Goal: Task Accomplishment & Management: Use online tool/utility

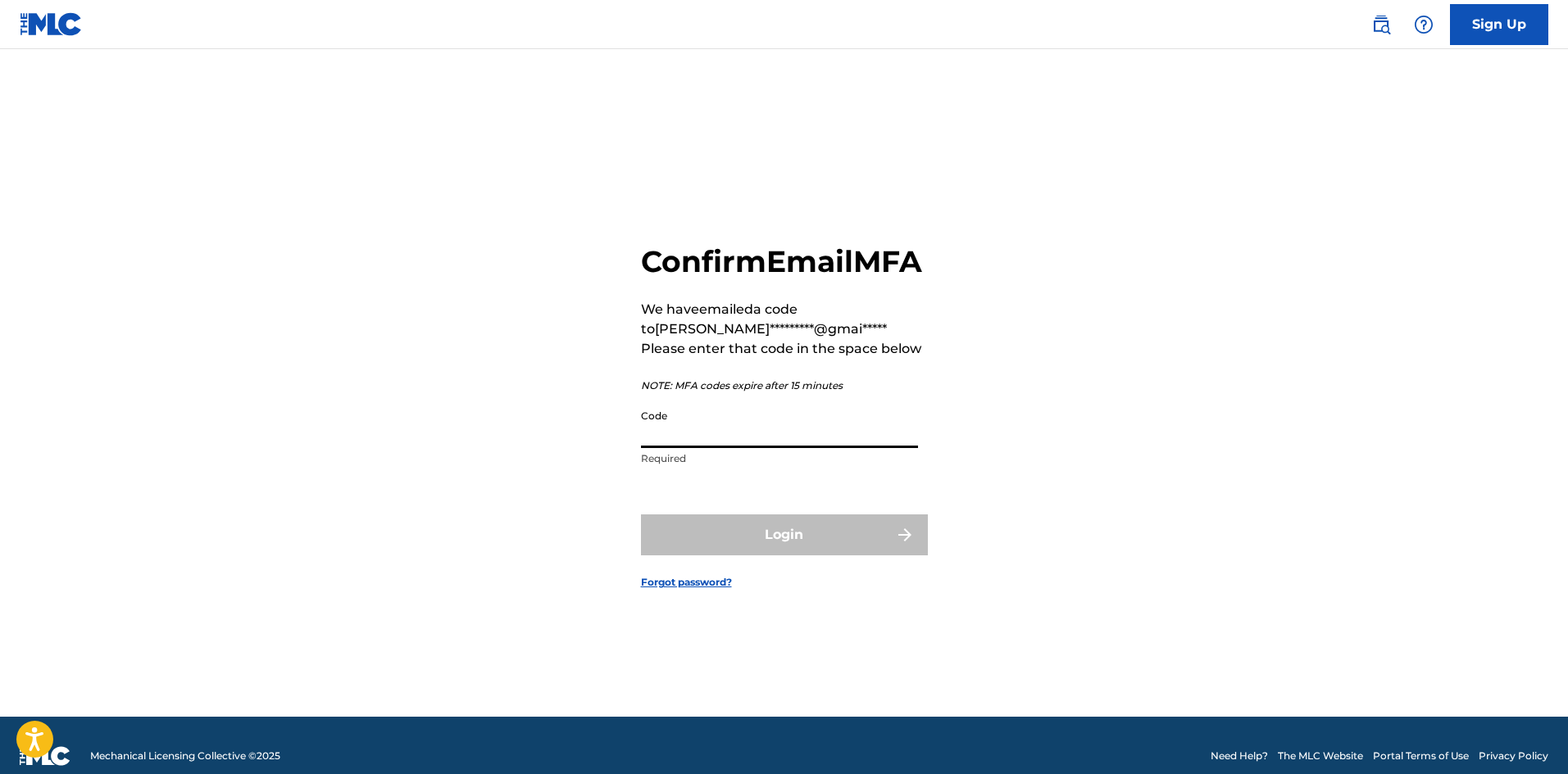
click at [783, 448] on input "Code" at bounding box center [779, 425] width 277 height 47
paste input "889077"
type input "889077"
click at [751, 550] on button "Login" at bounding box center [784, 535] width 287 height 41
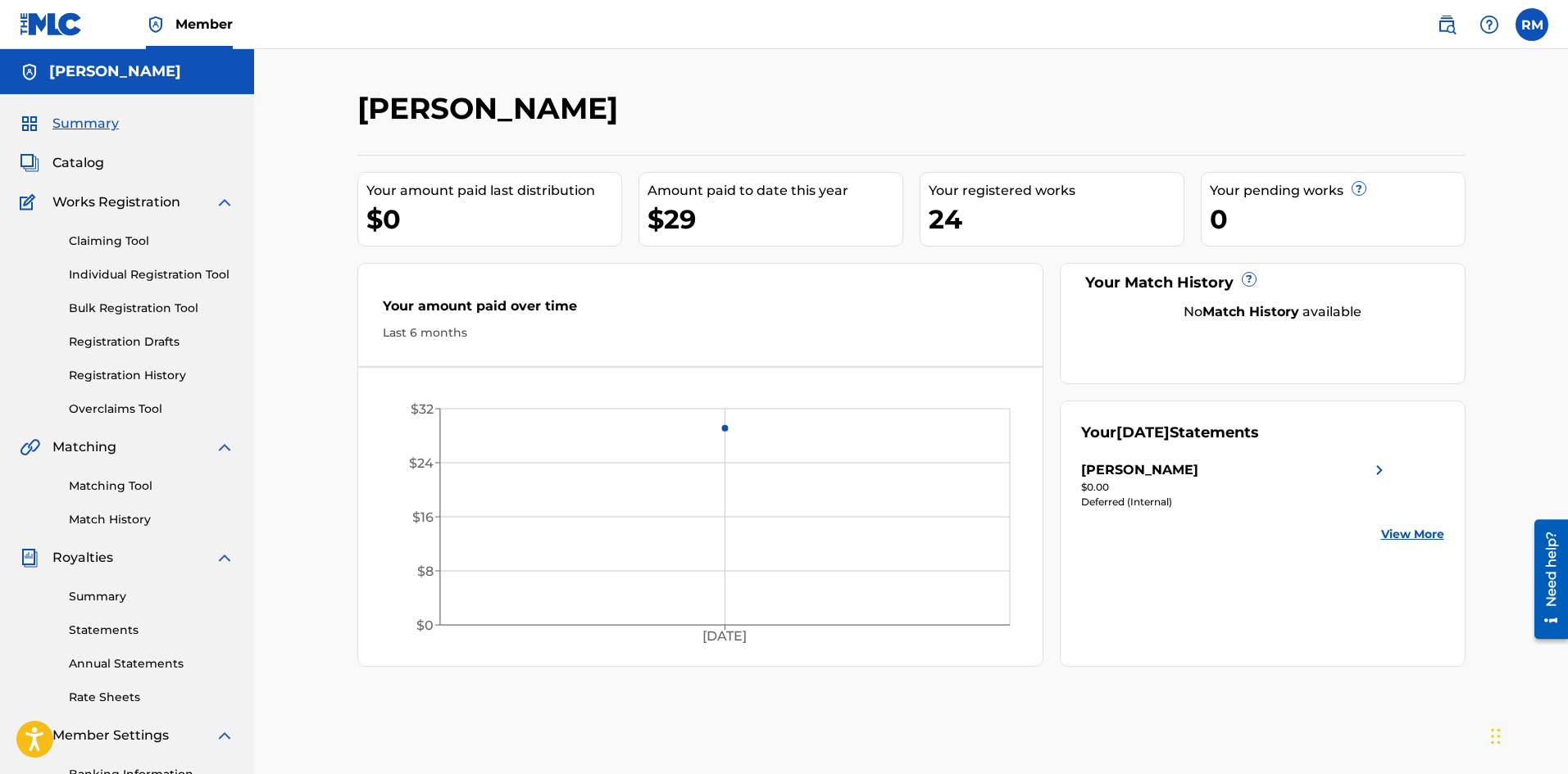
click at [74, 163] on span "Catalog" at bounding box center [78, 163] width 52 height 19
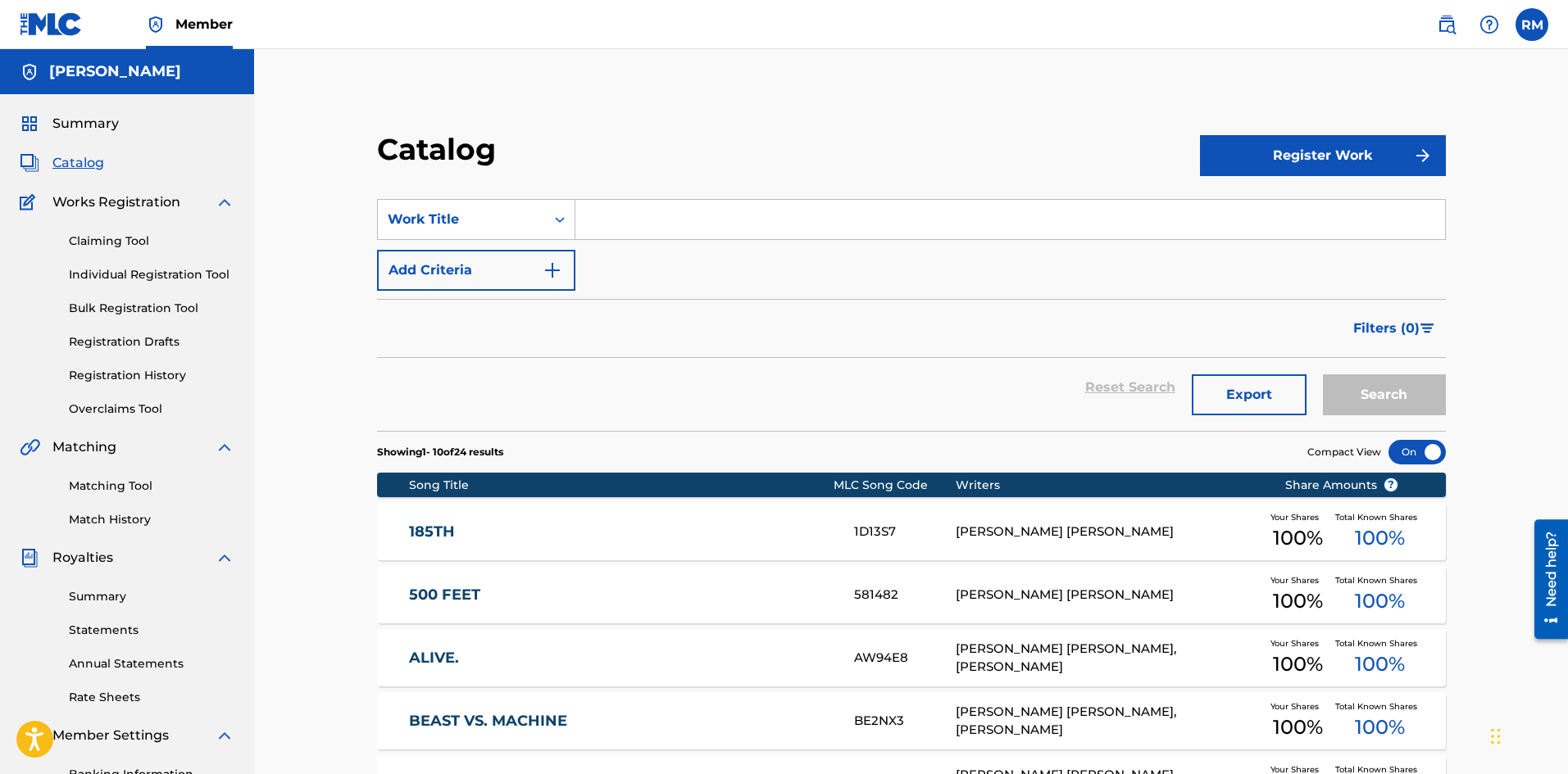
click at [108, 237] on link "Claiming Tool" at bounding box center [151, 241] width 165 height 17
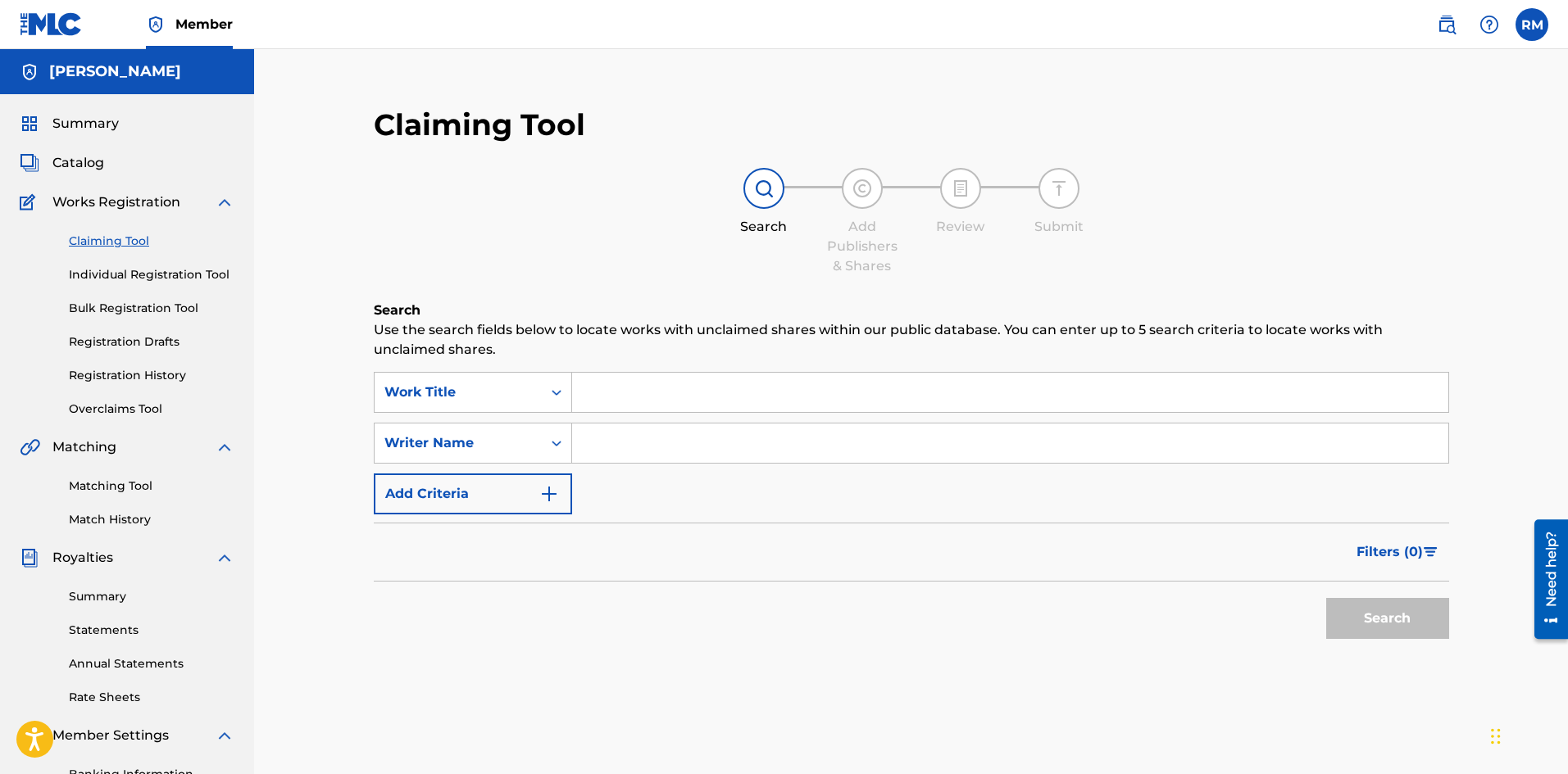
click at [671, 404] on input "Search Form" at bounding box center [1010, 393] width 876 height 39
type input "powers."
click at [642, 429] on input "Search Form" at bounding box center [1010, 443] width 876 height 39
type input "[PERSON_NAME] [PERSON_NAME]"
click at [1409, 627] on button "Search" at bounding box center [1387, 619] width 123 height 41
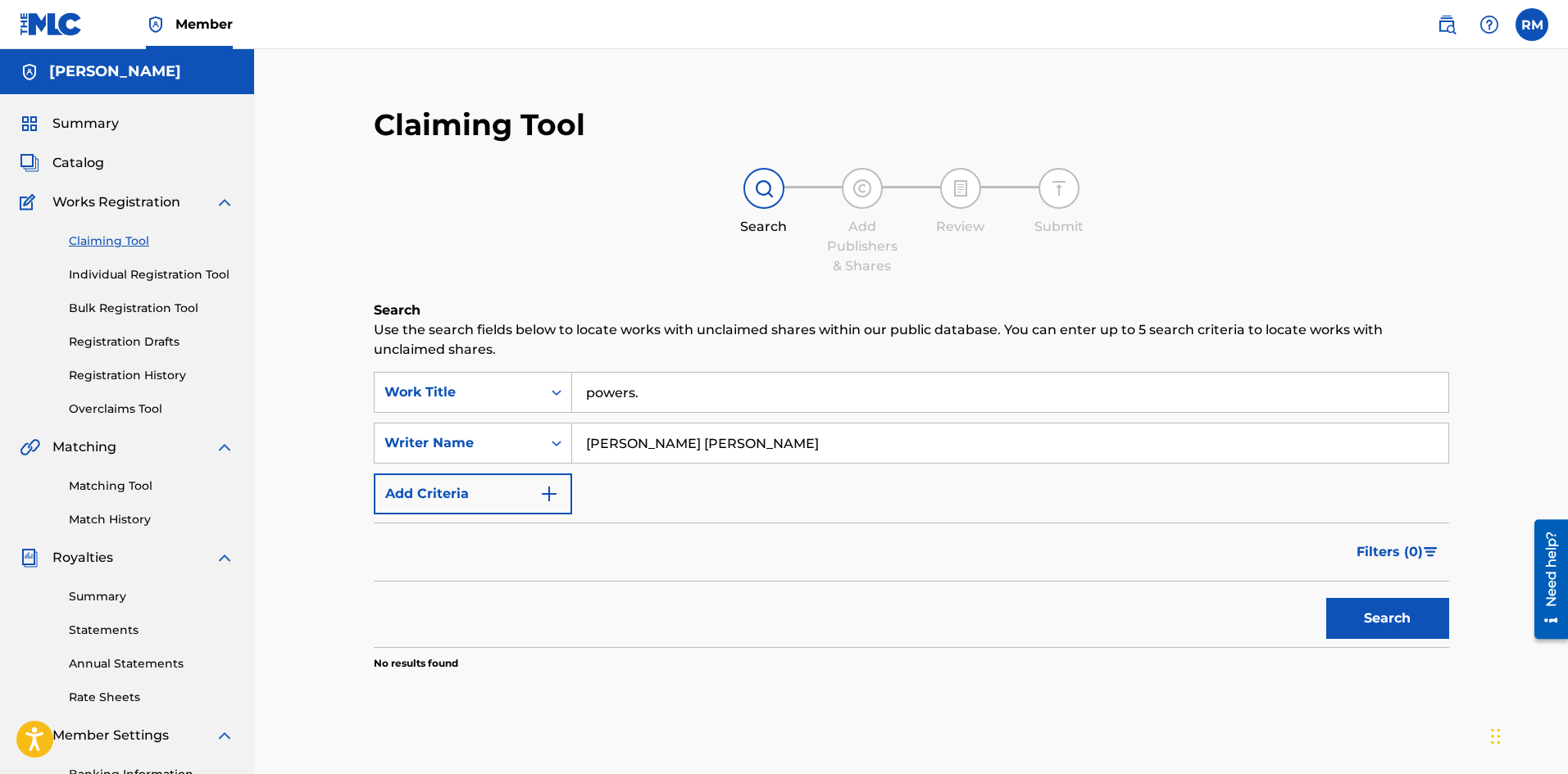
drag, startPoint x: 787, startPoint y: 437, endPoint x: 588, endPoint y: 427, distance: 199.3
click at [589, 427] on input "[PERSON_NAME] [PERSON_NAME]" at bounding box center [1010, 443] width 876 height 39
type input "[PERSON_NAME]"
click at [545, 428] on div "Search Form" at bounding box center [556, 443] width 30 height 39
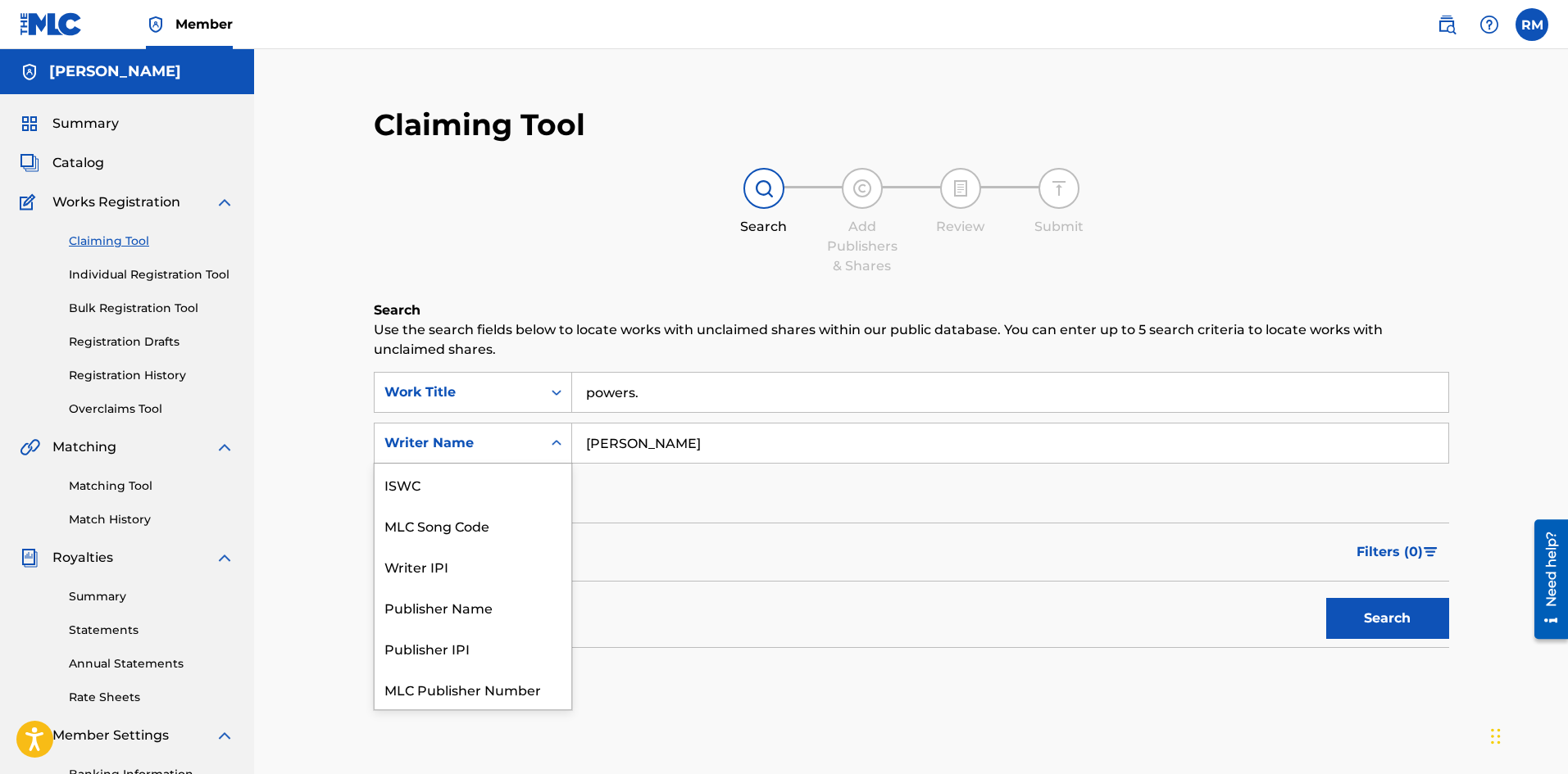
scroll to position [41, 0]
click at [808, 276] on div "Claiming Tool Search Add Publishers & Shares Review Submit Search Use the searc…" at bounding box center [911, 429] width 1108 height 679
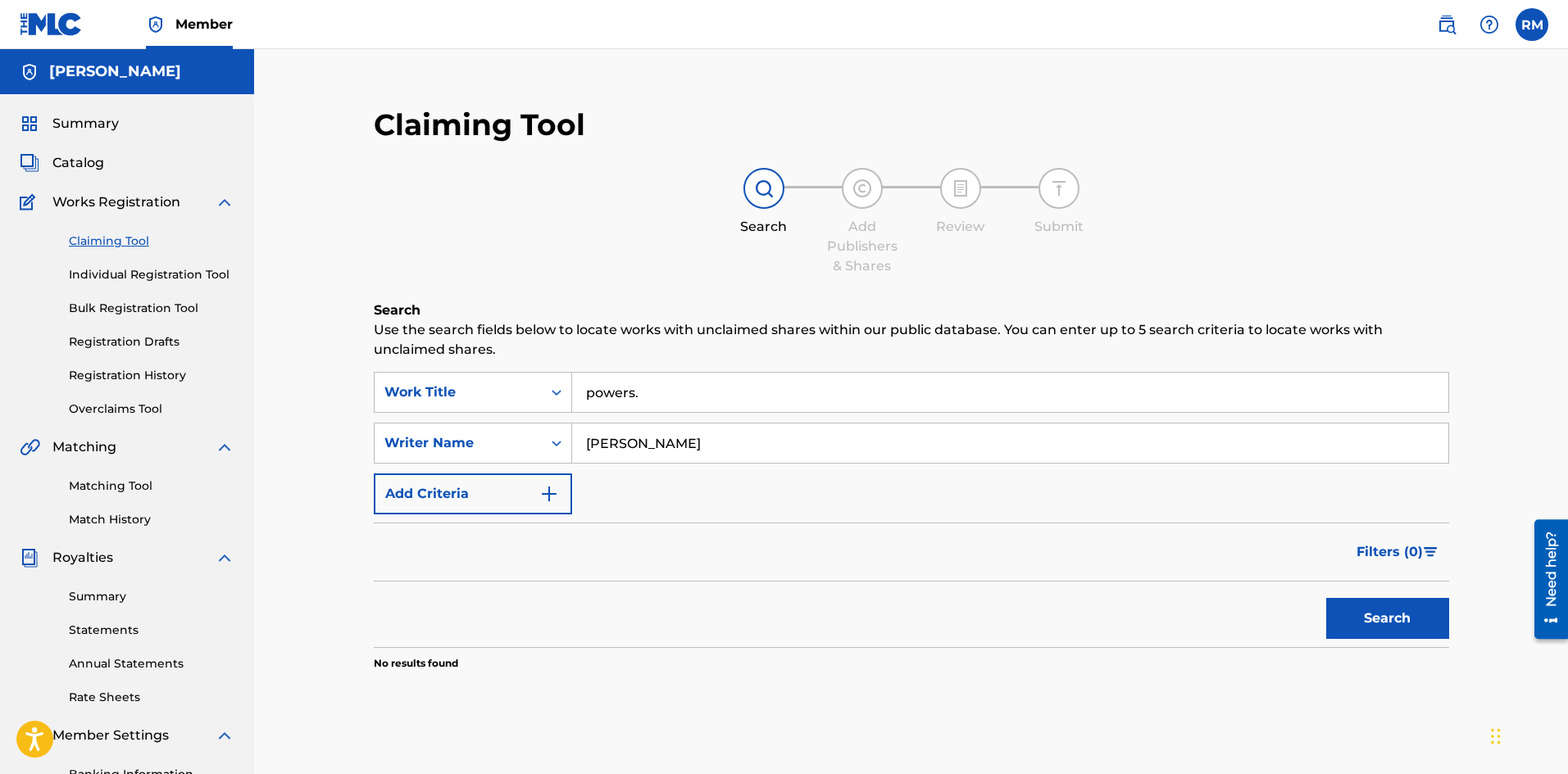
click at [1353, 622] on button "Search" at bounding box center [1387, 619] width 123 height 41
click at [150, 276] on link "Individual Registration Tool" at bounding box center [151, 275] width 165 height 17
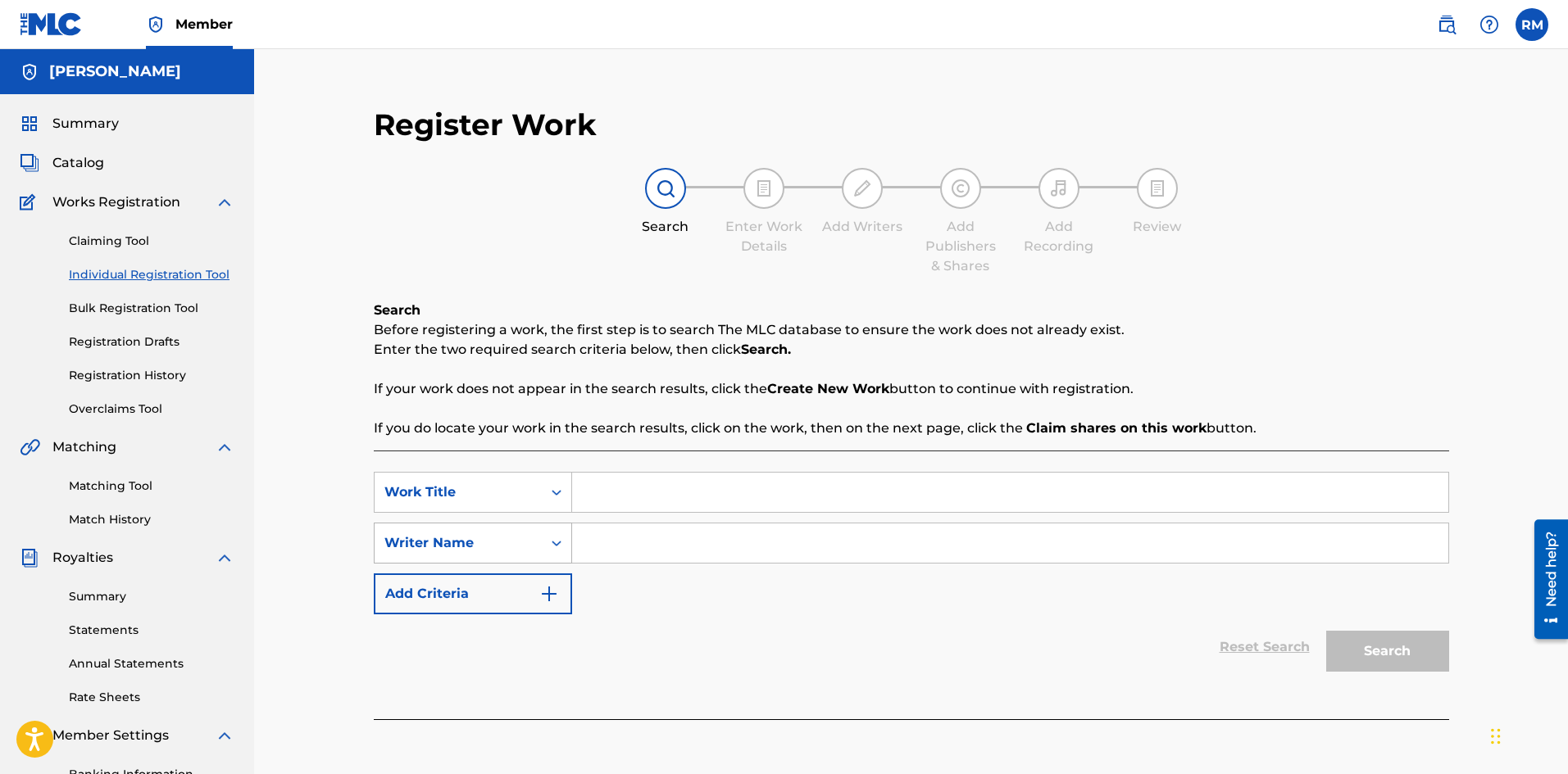
click at [497, 537] on div "Writer Name" at bounding box center [458, 543] width 148 height 19
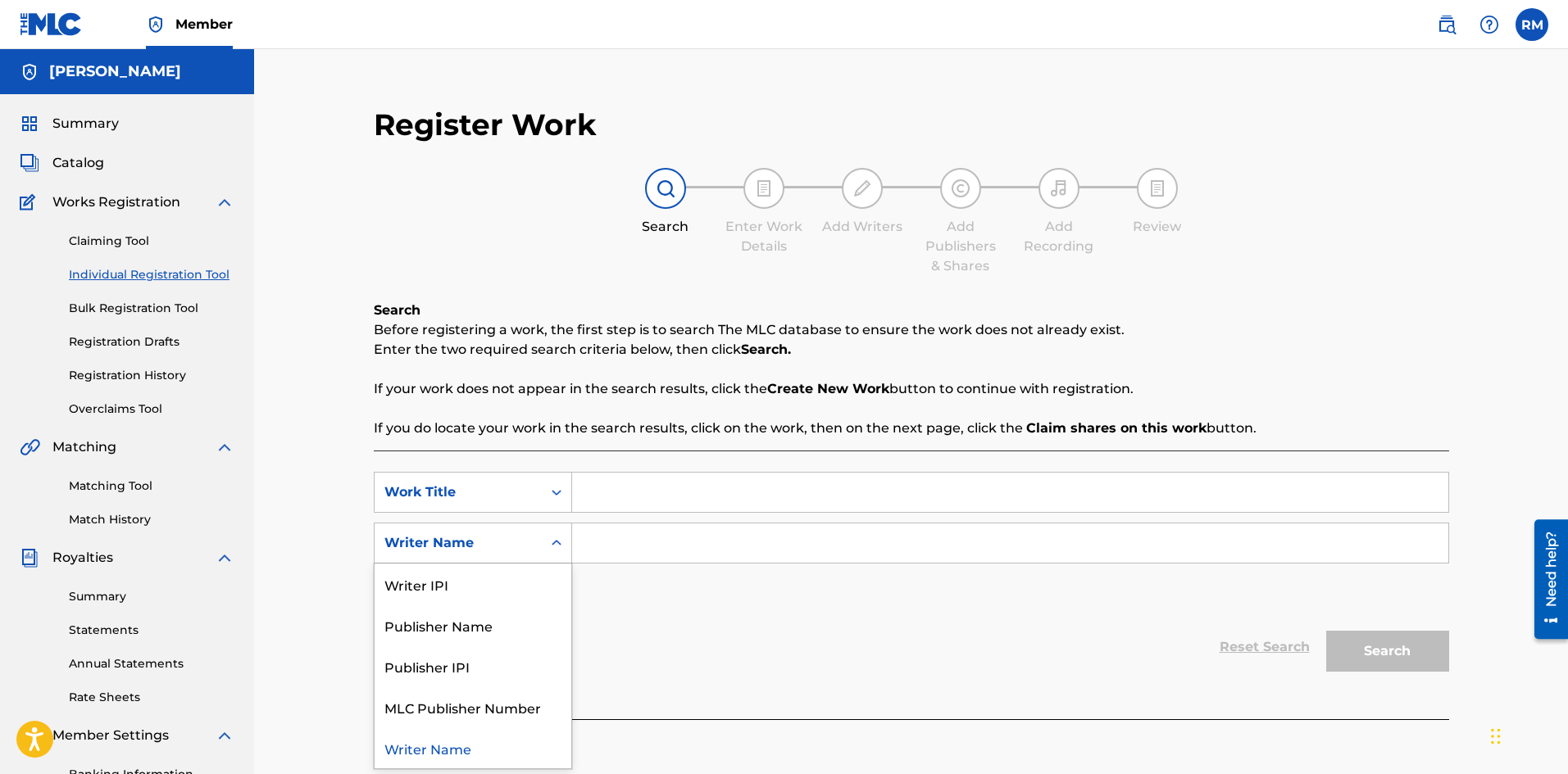
click at [106, 231] on div "Claiming Tool Individual Registration Tool Bulk Registration Tool Registration …" at bounding box center [126, 315] width 215 height 206
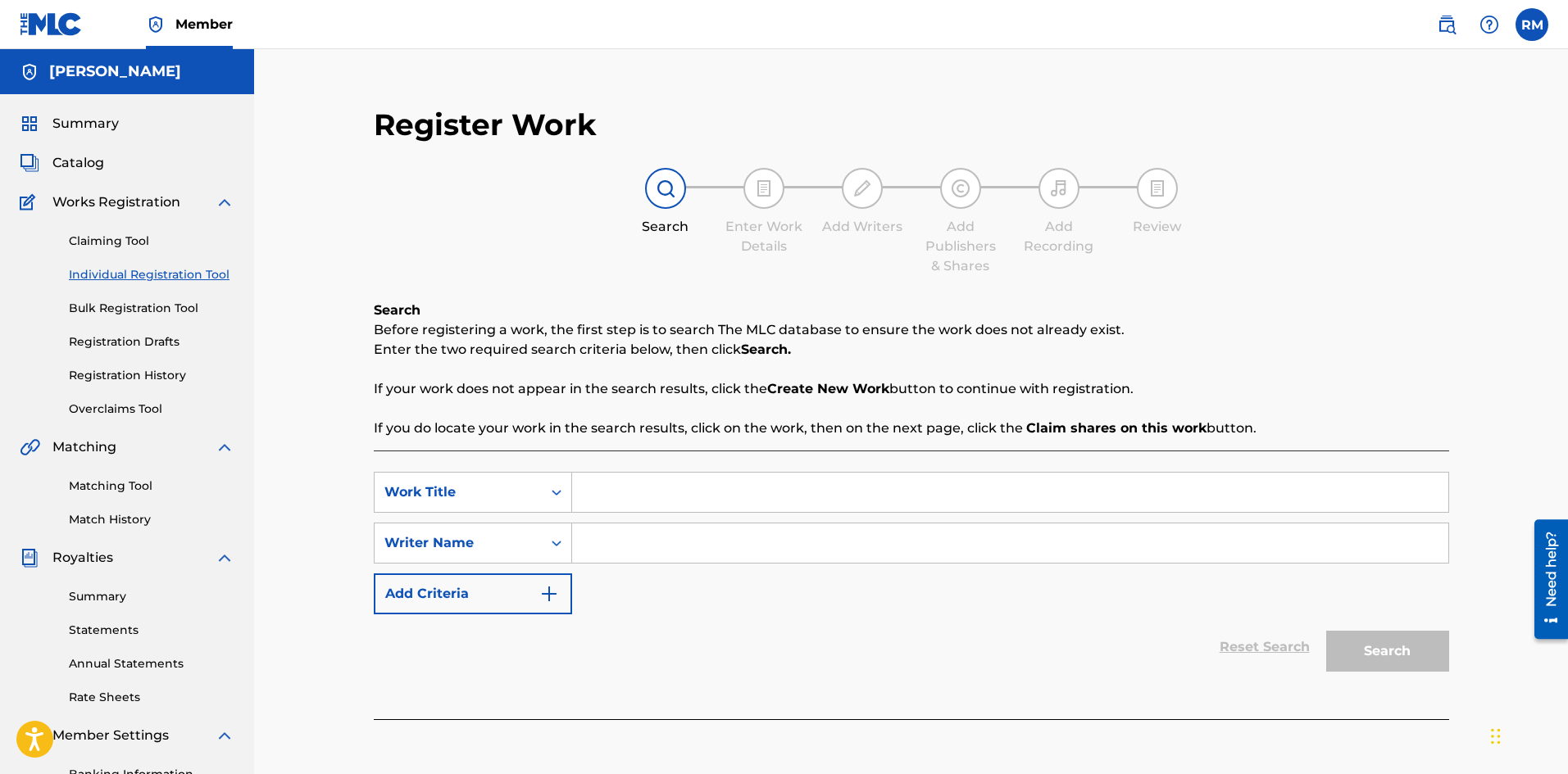
click at [109, 240] on link "Claiming Tool" at bounding box center [151, 241] width 165 height 17
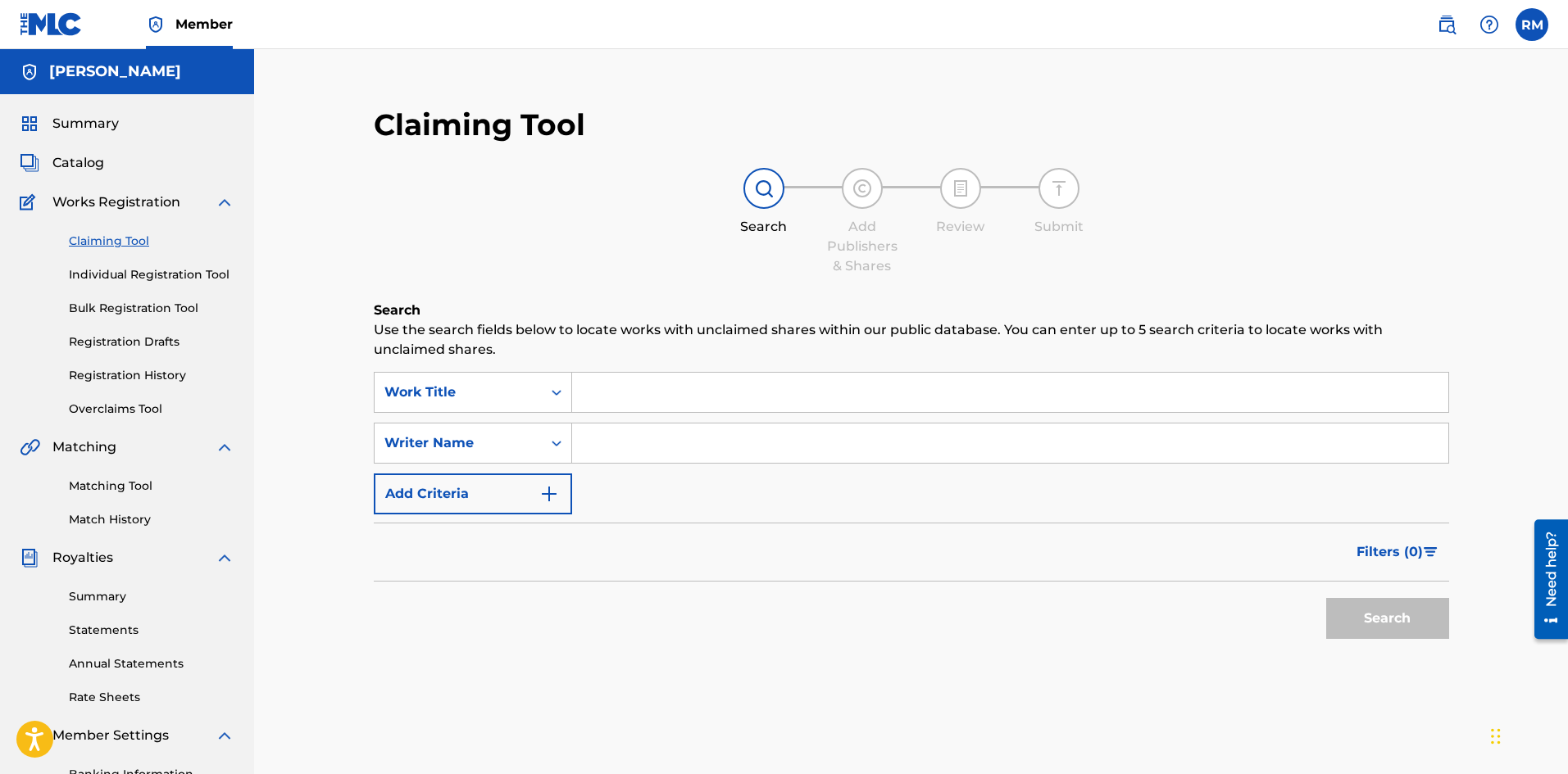
click at [610, 380] on input "Search Form" at bounding box center [1010, 393] width 876 height 39
click at [649, 455] on input "Search Form" at bounding box center [1010, 443] width 876 height 39
type input "00896208201"
click at [616, 381] on input "Search Form" at bounding box center [1010, 393] width 876 height 39
click at [506, 437] on div "Writer Name" at bounding box center [458, 443] width 148 height 19
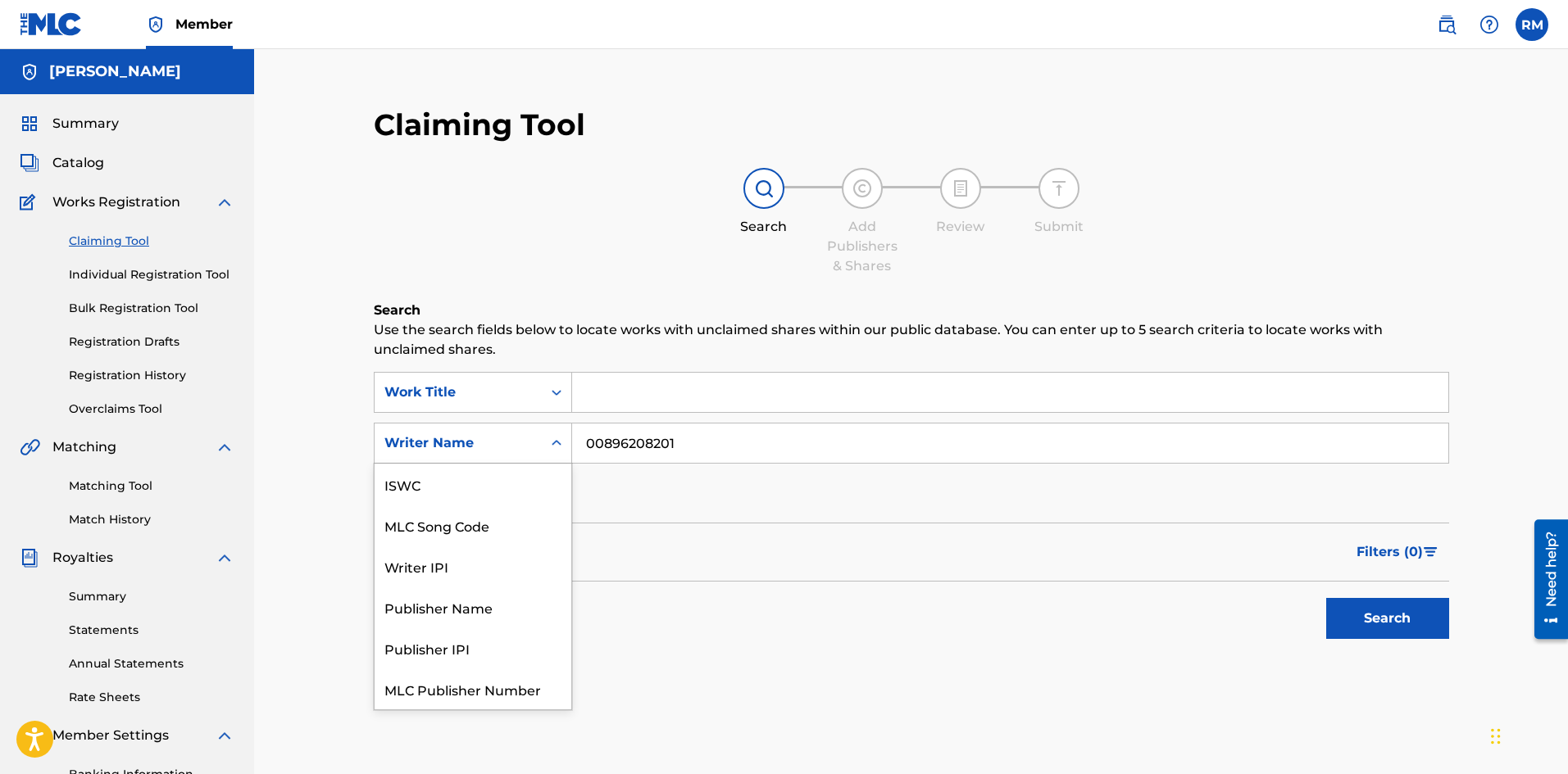
scroll to position [41, 0]
click at [480, 523] on div "Writer IPI" at bounding box center [473, 525] width 197 height 41
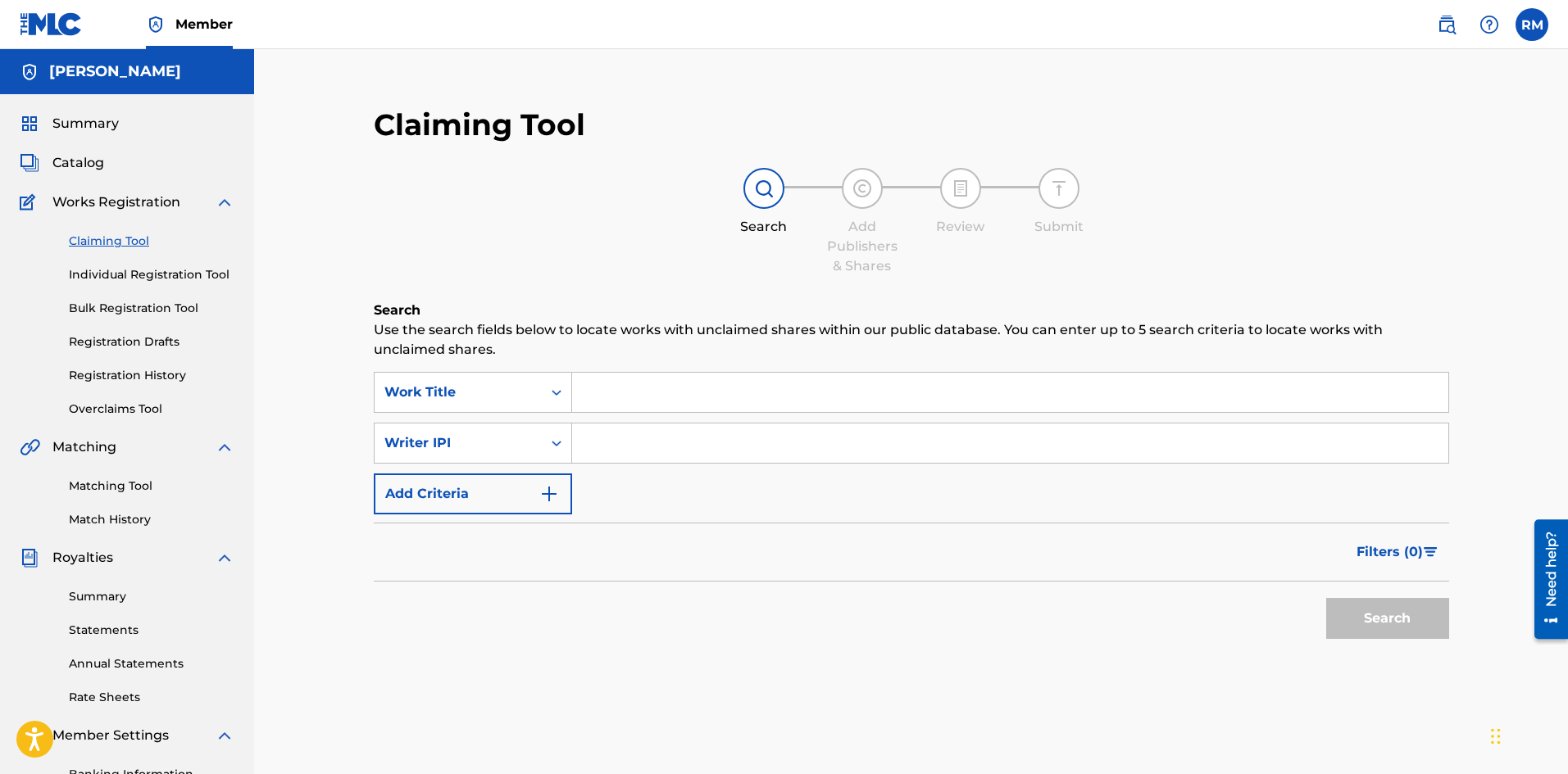
click at [681, 379] on input "Search Form" at bounding box center [1010, 393] width 876 height 39
click at [629, 463] on div "Search Form" at bounding box center [1011, 443] width 877 height 41
click at [615, 441] on input "Search Form" at bounding box center [1010, 443] width 876 height 39
type input "00896208201"
click at [614, 384] on input "Search Form" at bounding box center [1010, 393] width 876 height 39
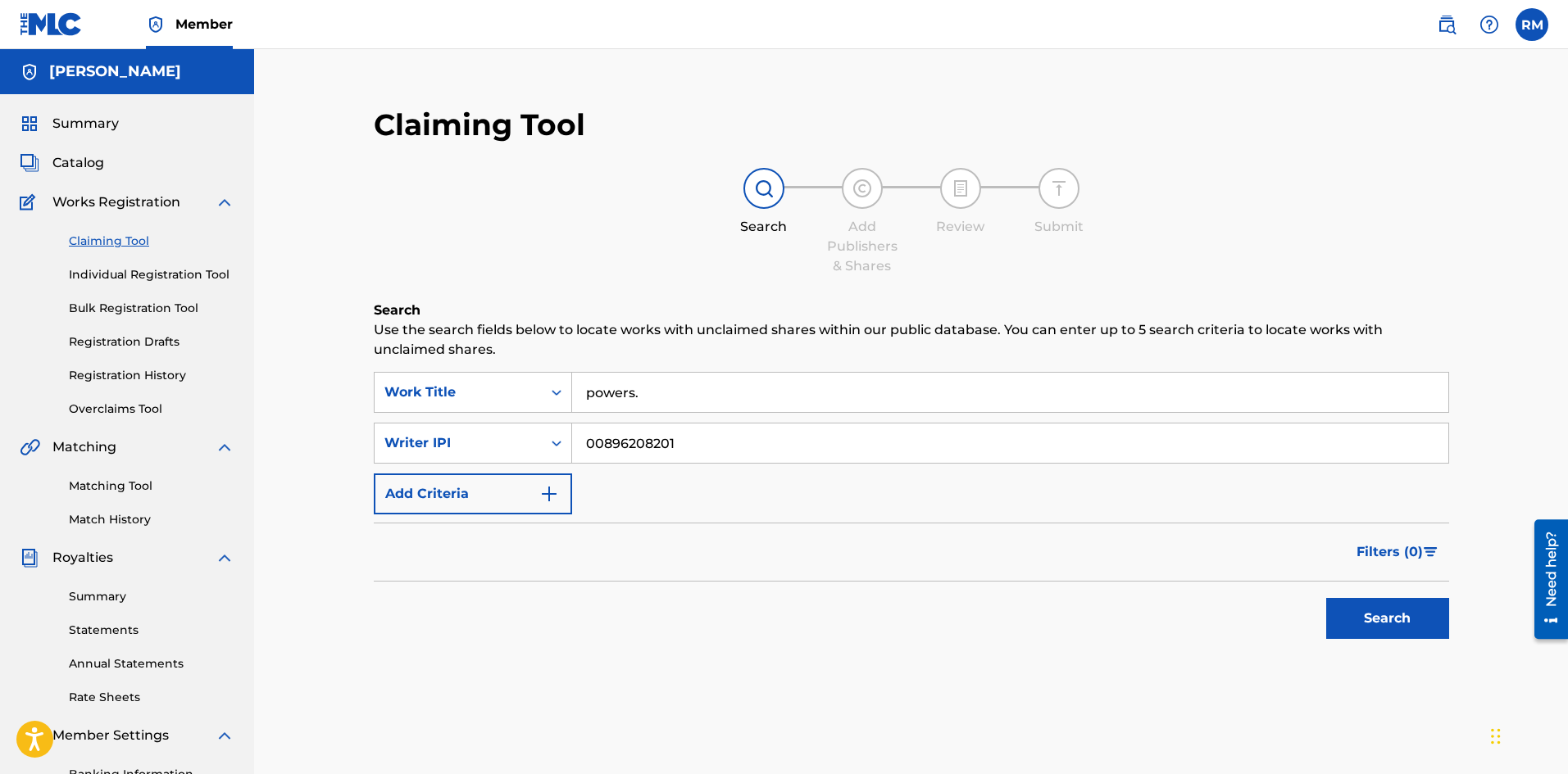
type input "powers."
click at [1375, 622] on button "Search" at bounding box center [1387, 619] width 123 height 41
click at [180, 276] on link "Individual Registration Tool" at bounding box center [151, 275] width 165 height 17
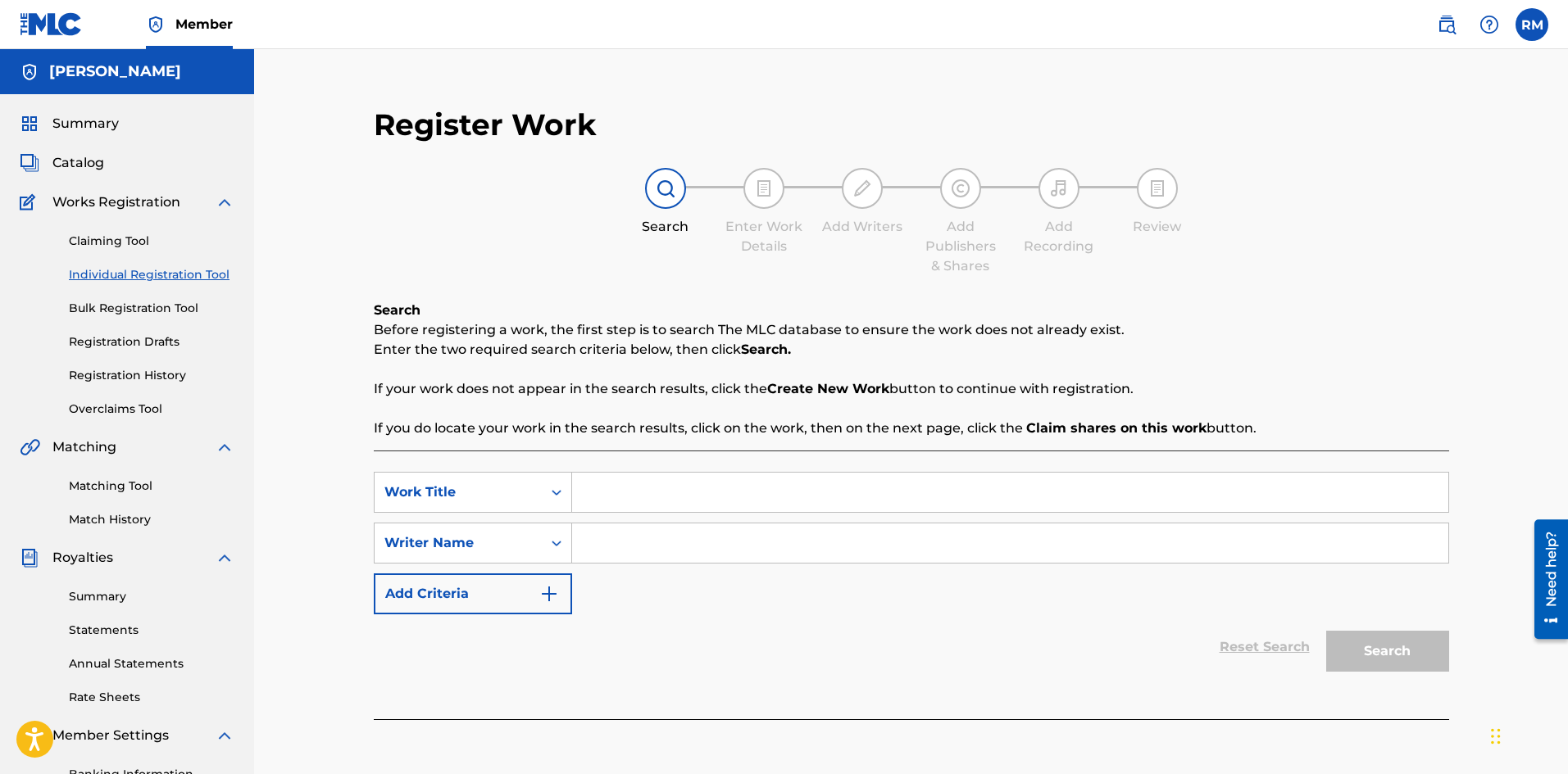
click at [91, 242] on link "Claiming Tool" at bounding box center [151, 241] width 165 height 17
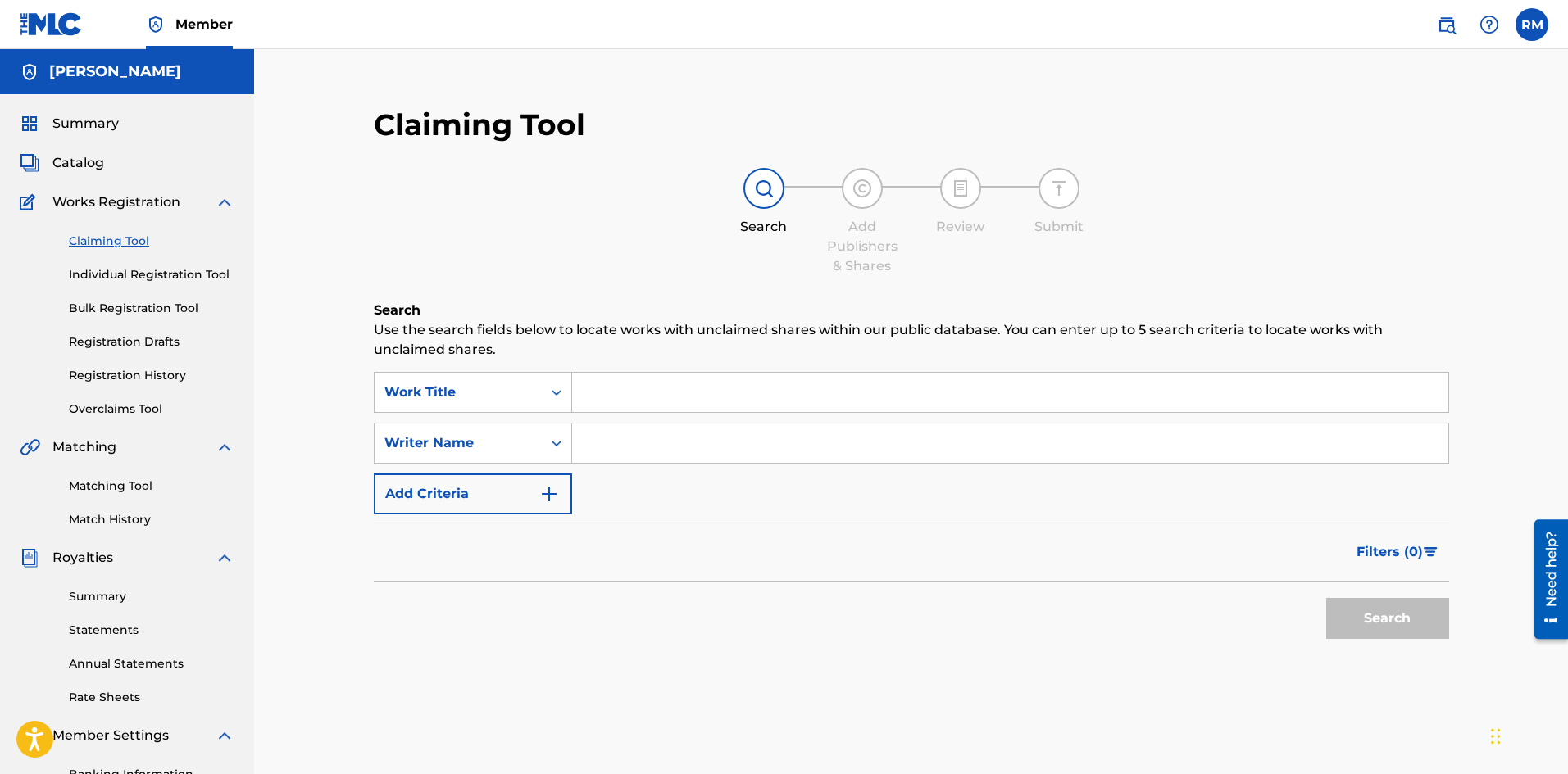
drag, startPoint x: 615, startPoint y: 411, endPoint x: 627, endPoint y: 408, distance: 12.4
click at [616, 411] on div "Search Form" at bounding box center [1011, 393] width 877 height 41
click at [627, 408] on input "Search Form" at bounding box center [1010, 393] width 876 height 39
type input "powers."
click at [1381, 637] on button "Search" at bounding box center [1387, 619] width 123 height 41
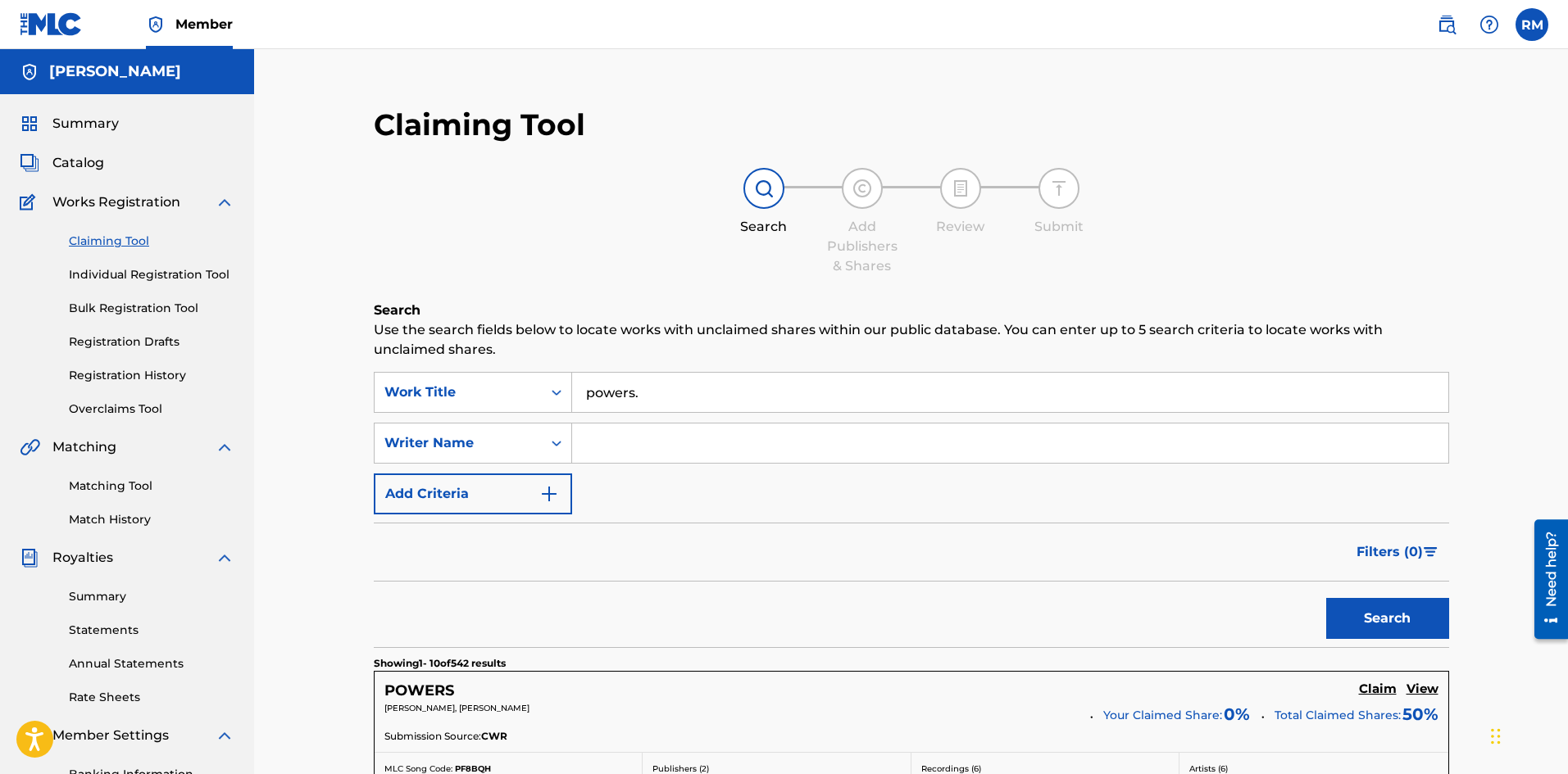
click at [653, 387] on input "powers." at bounding box center [1010, 393] width 876 height 39
click at [623, 427] on input "Search Form" at bounding box center [1010, 443] width 876 height 39
click at [678, 439] on input "Search Form" at bounding box center [1010, 443] width 876 height 39
type input "r"
type input "d"
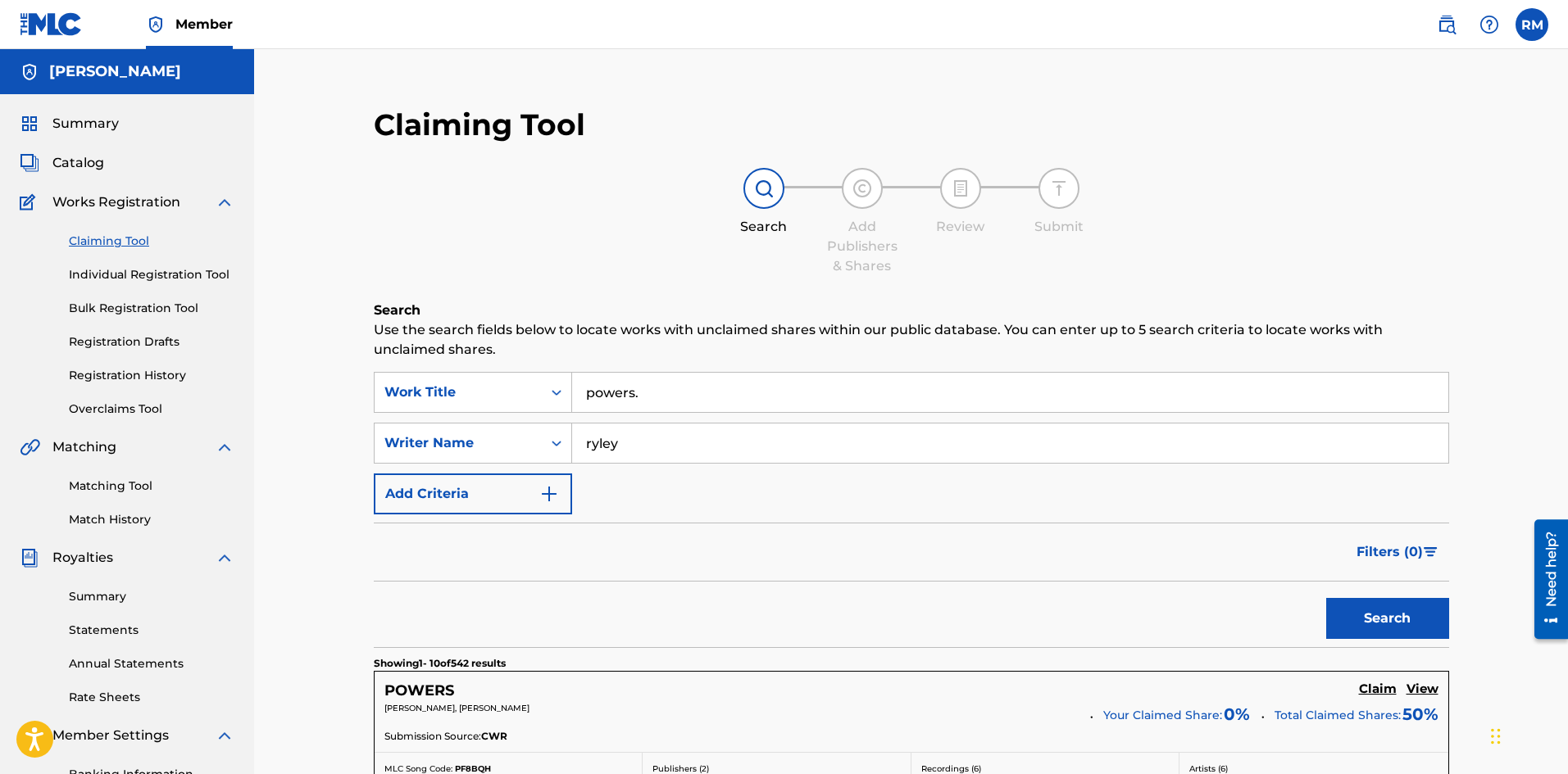
click at [1326, 599] on button "Search" at bounding box center [1387, 619] width 123 height 41
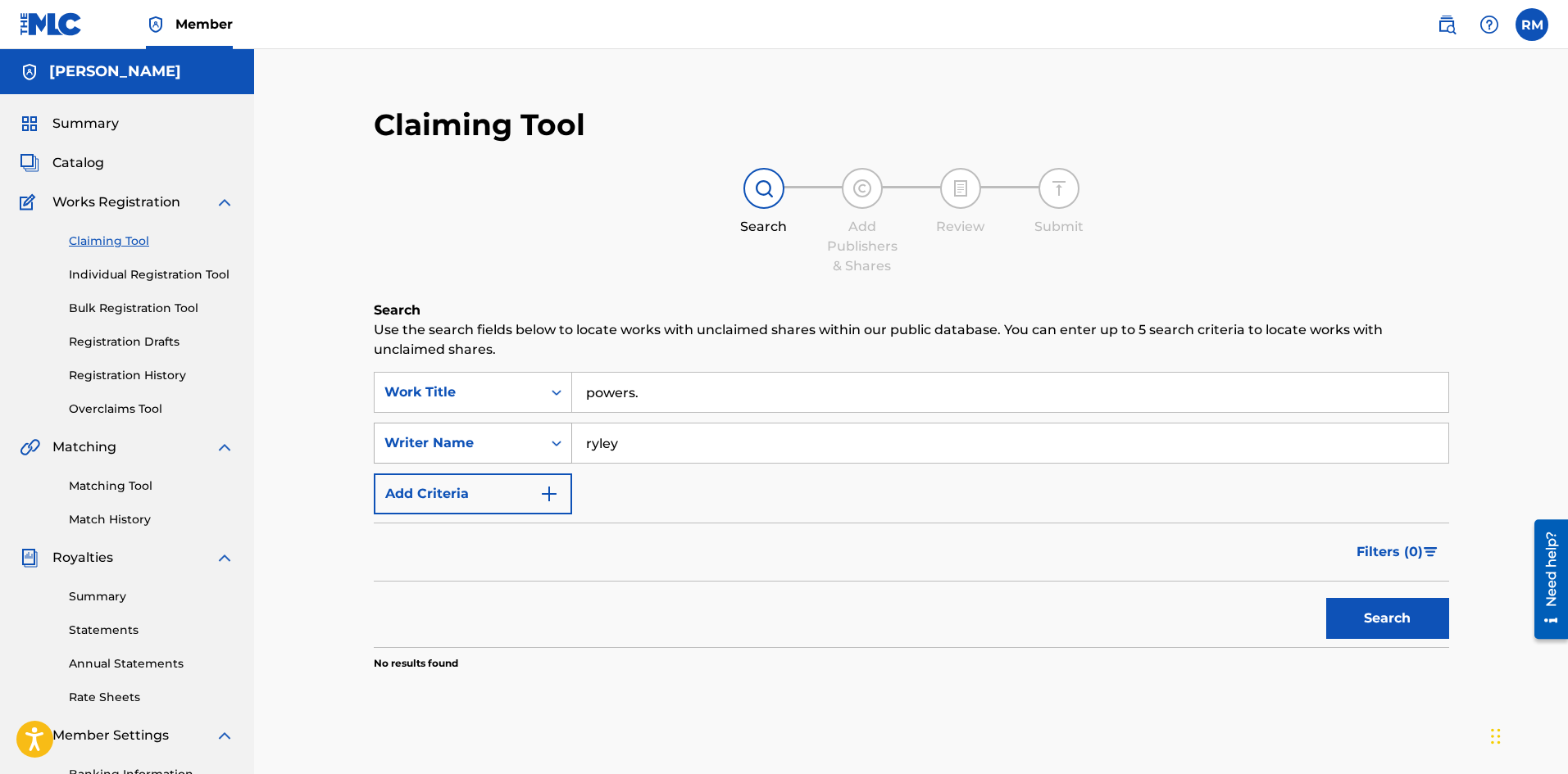
drag, startPoint x: 671, startPoint y: 448, endPoint x: 494, endPoint y: 428, distance: 178.1
click at [494, 428] on div "SearchWithCriteriaaf8baae8-8b5f-491a-9365-6f6b6808b6de Writer Name [PERSON_NAME]" at bounding box center [912, 443] width 1075 height 41
type input "dice"
click at [1326, 599] on button "Search" at bounding box center [1387, 619] width 123 height 41
click at [884, 8] on nav "Member RM [PERSON_NAME] [PERSON_NAME][EMAIL_ADDRESS][DOMAIN_NAME] Notification …" at bounding box center [784, 25] width 1568 height 49
